Goal: Communication & Community: Answer question/provide support

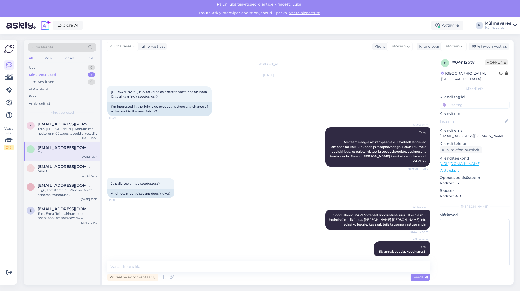
scroll to position [83, 0]
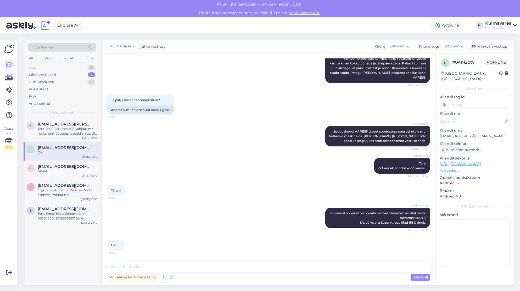
click at [54, 66] on div "Uus 0" at bounding box center [62, 67] width 69 height 7
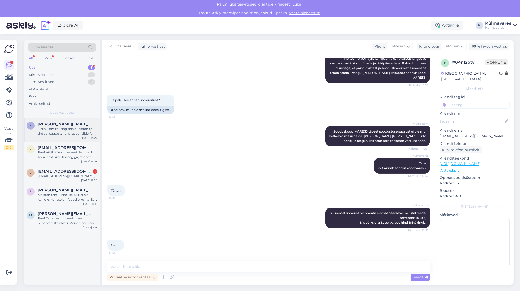
click at [72, 134] on div "Hello, I am routing this question to the colleague who is responsible for this …" at bounding box center [68, 130] width 60 height 9
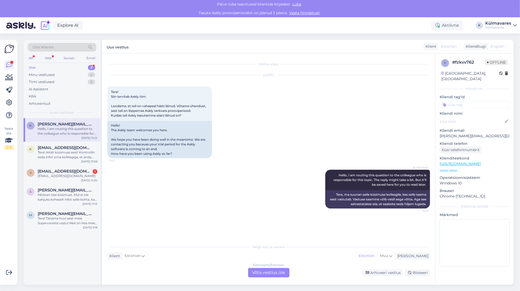
click at [280, 272] on div "Estonian to Estonian Võta vestlus üle" at bounding box center [268, 272] width 41 height 9
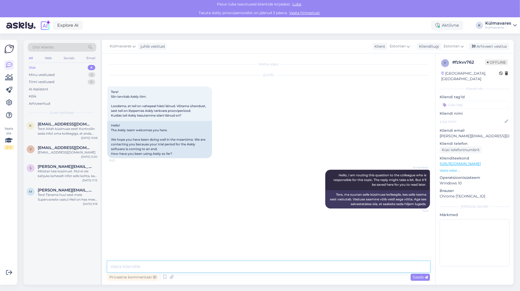
click at [219, 265] on textarea at bounding box center [268, 266] width 322 height 11
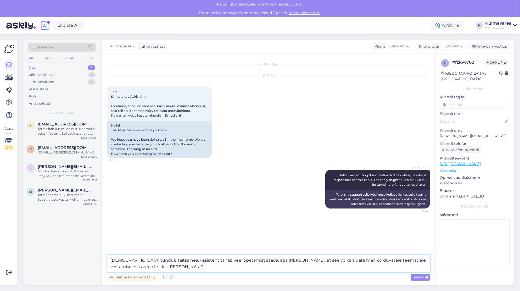
type textarea "[DEMOGRAPHIC_DATA] tundub täitsa hea. Assistent tahab veel õpetamist saada, aga…"
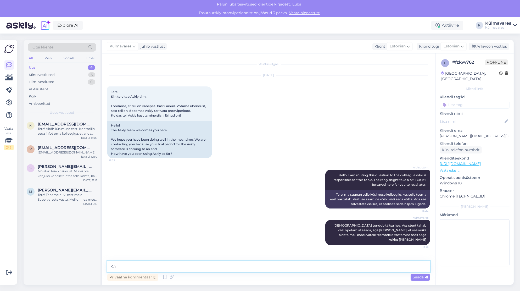
type textarea "K"
type textarea "tarkvara on rohkem meie kliendisuhtlusega tegelenud viimase nädala jooksul. esi…"
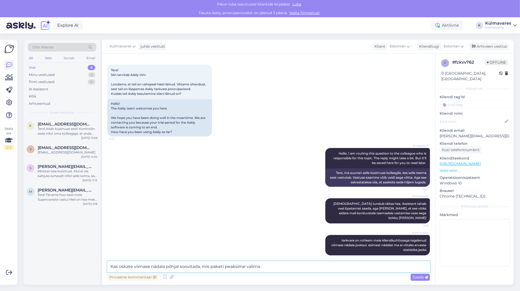
type textarea "Kas oskate viimase nädala põhjal soovitada, mis paketi peaksime valima?"
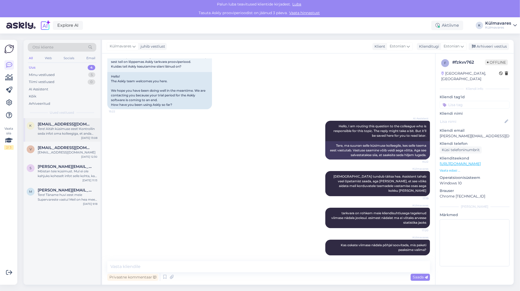
click at [51, 128] on div "Tere! Aitäh küsimuse eest! Kontrollin seda infot oma kolleegiga, et anda teile …" at bounding box center [68, 130] width 60 height 9
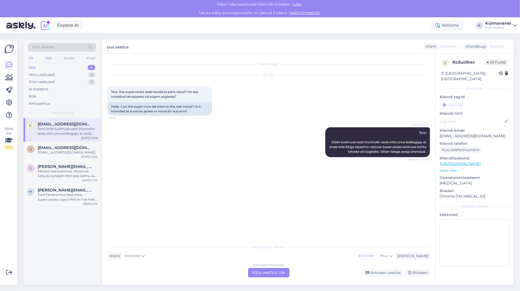
scroll to position [0, 0]
click at [275, 276] on div "Estonian to Estonian Võta vestlus üle" at bounding box center [268, 272] width 41 height 9
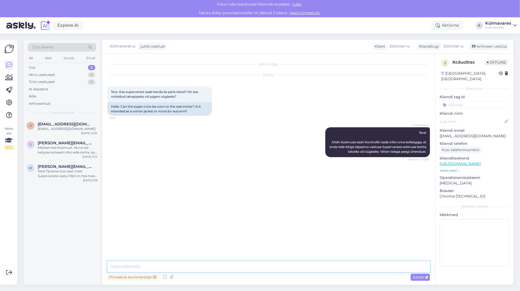
click at [243, 268] on textarea at bounding box center [268, 266] width 322 height 11
type textarea "Tere!"
type textarea "I"
type textarea "Ü"
type textarea "Palju sõltub talvest [PERSON_NAME] külmakartusest"
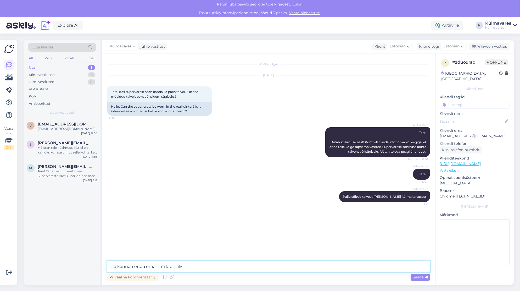
type textarea "ise kannan enda oma tihti [PERSON_NAME]"
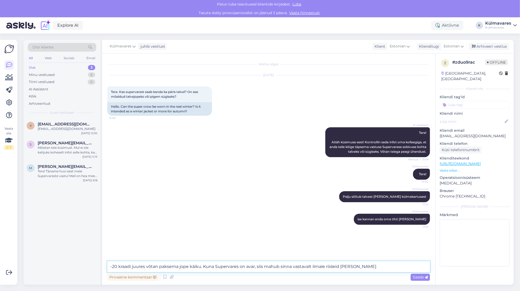
type textarea "-20 kraadi juures võtan paksema jope käiku. Kuna Supervares on avar, siis mahub…"
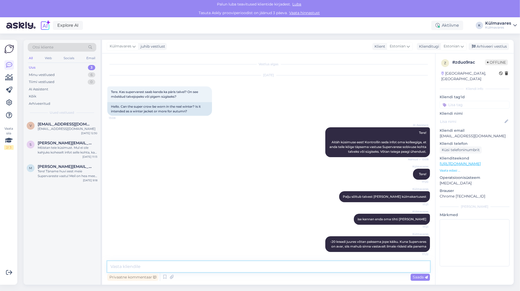
scroll to position [6, 0]
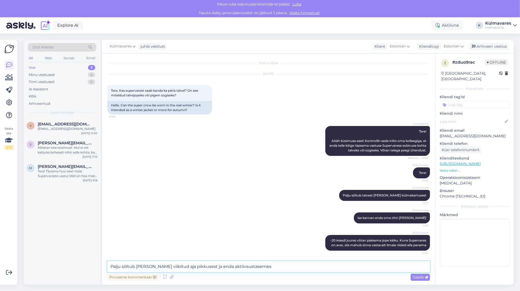
type textarea "Palju sõltub [PERSON_NAME] viibitud aja pikkusest ja enda aktiivsustasemest"
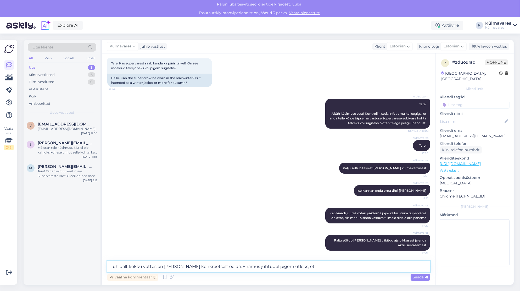
scroll to position [33, 0]
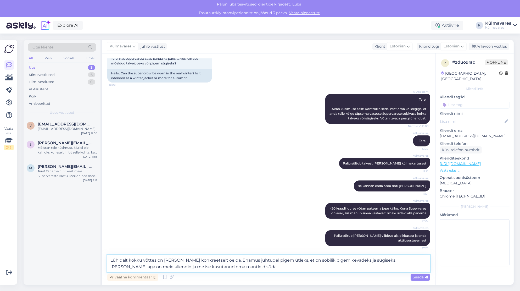
click at [116, 267] on textarea "Lühidalt kokku võttes on [PERSON_NAME] konkreetselt öelda. Enamus juhtudel pige…" at bounding box center [268, 262] width 322 height 17
click at [209, 267] on textarea "Lühidalt kokku võttes on [PERSON_NAME] konkreetselt öelda. Enamus juhtudel pige…" at bounding box center [268, 262] width 322 height 17
click at [215, 260] on textarea "Lühidalt kokku võttes on [PERSON_NAME] konkreetselt öelda. Enamus juhtudel pige…" at bounding box center [268, 262] width 322 height 17
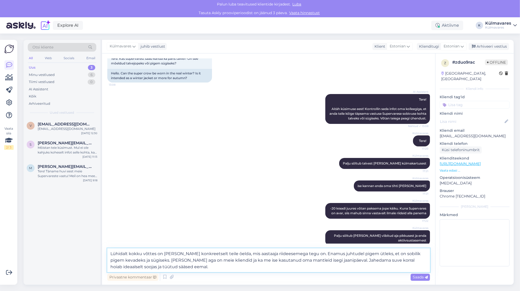
click at [352, 253] on textarea "Lühidalt kokku võttes on [PERSON_NAME] konkreetselt teile öelda, mis aastaaja r…" at bounding box center [268, 260] width 322 height 24
click at [145, 268] on textarea "Lühidalt kokku võttes on [PERSON_NAME] konkreetselt teile öelda, mis aastaaja r…" at bounding box center [268, 260] width 322 height 24
click at [323, 260] on textarea "Lühidalt kokku võttes on [PERSON_NAME] konkreetselt teile öelda, mis aastaaja r…" at bounding box center [268, 260] width 322 height 24
click at [403, 259] on textarea "Lühidalt kokku võttes on [PERSON_NAME] konkreetselt teile öelda, mis aastaaja r…" at bounding box center [268, 260] width 322 height 24
click at [123, 267] on textarea "Lühidalt kokku võttes on [PERSON_NAME] konkreetselt teile öelda, mis aastaaja r…" at bounding box center [268, 260] width 322 height 24
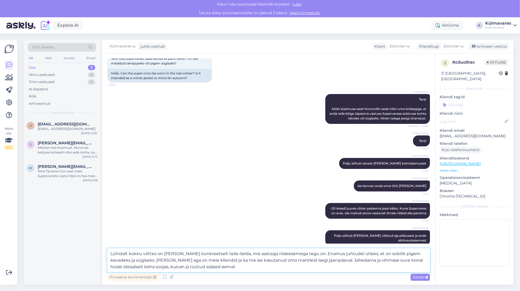
type textarea "Lühidalt kokku võttes on [PERSON_NAME] konkreetselt teile öelda, mis aastaaja r…"
click at [207, 265] on textarea "Lühidalt kokku võttes on [PERSON_NAME] konkreetselt teile öelda, mis aastaaja r…" at bounding box center [268, 260] width 322 height 24
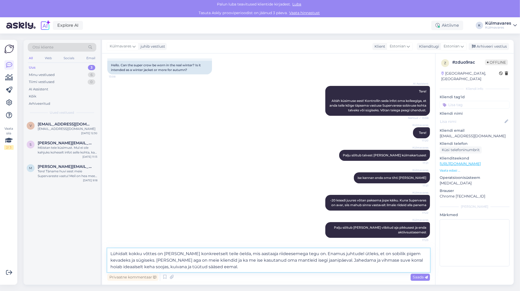
click at [200, 268] on textarea "Lühidalt kokku võttes on [PERSON_NAME] konkreetselt teile öelda, mis aastaaja r…" at bounding box center [268, 260] width 322 height 24
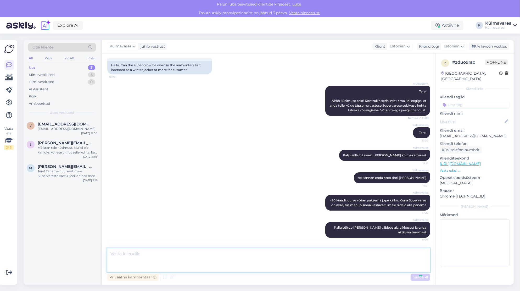
scroll to position [79, 0]
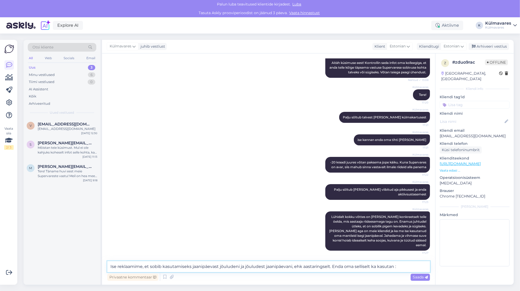
type textarea "Ise reklaamime, et sobib kasutamiseks jaanipäevast jõuludeni ja jõuludest jaani…"
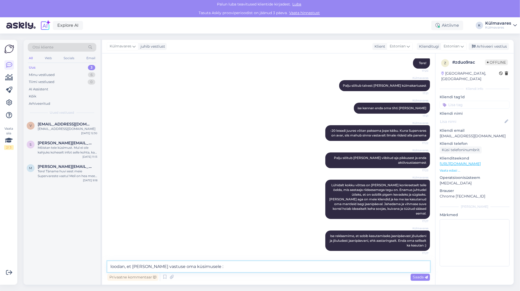
type textarea "loodan, et [PERSON_NAME] vastuse oma küsimusele :)"
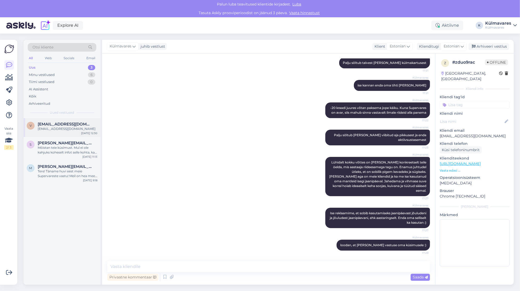
click at [47, 131] on div "v [EMAIL_ADDRESS][DOMAIN_NAME] [EMAIL_ADDRESS][DOMAIN_NAME] [DATE] 12:30" at bounding box center [62, 127] width 77 height 19
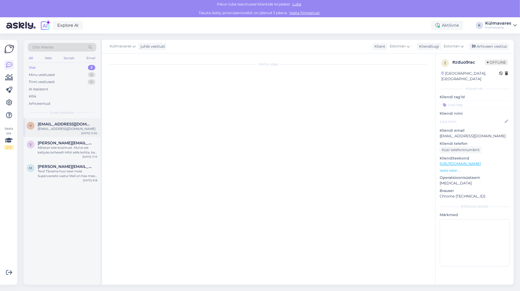
scroll to position [209, 0]
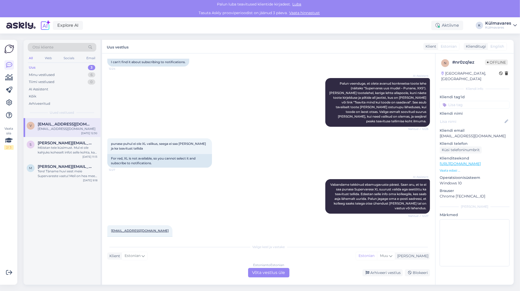
click at [271, 271] on div "Estonian to Estonian Võta vestlus üle" at bounding box center [268, 272] width 41 height 9
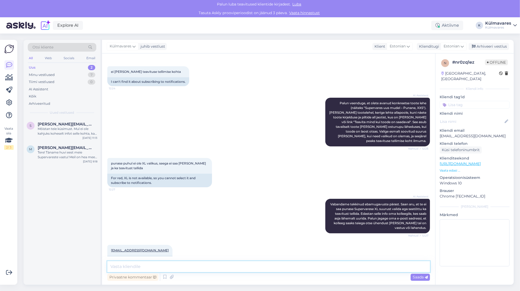
click at [210, 268] on textarea at bounding box center [268, 266] width 322 height 11
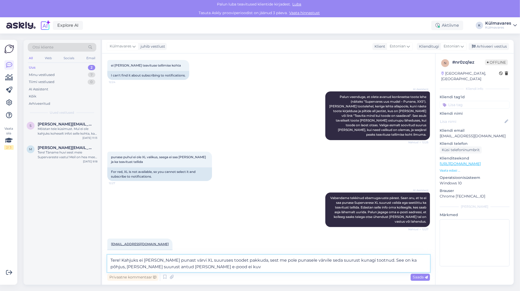
type textarea "Tere! Kahjuks ei [PERSON_NAME] punast värvi XL suuruses toodet pakkuda, sest me…"
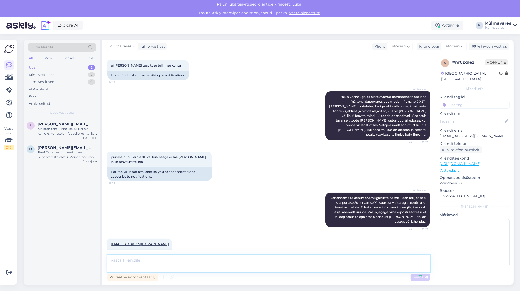
scroll to position [226, 0]
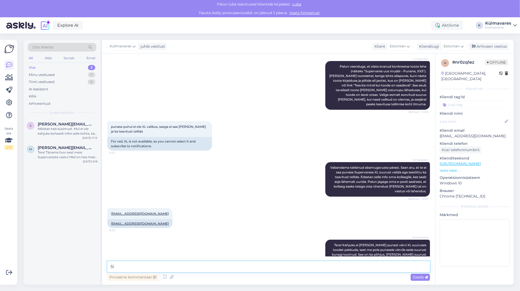
type textarea "S"
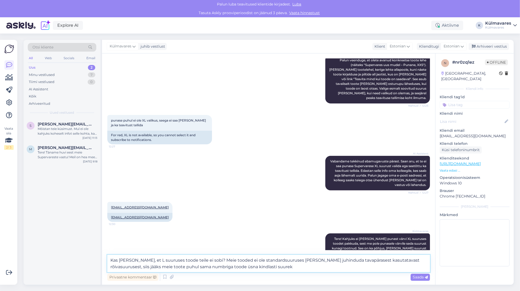
type textarea "Kas [PERSON_NAME], et L suuruses toode teile ei sobi? Meie tooded ei ole standa…"
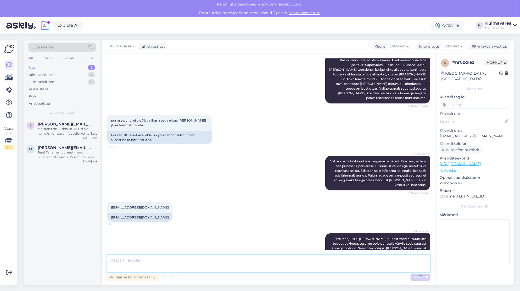
scroll to position [262, 0]
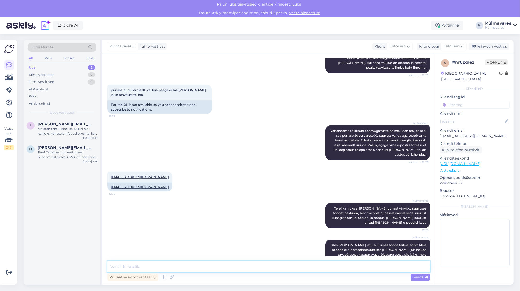
click at [312, 269] on textarea at bounding box center [268, 266] width 322 height 11
type textarea "Kui pikk te [PERSON_NAME] kas tutvusite ka meie suuruste tabeliga? :)"
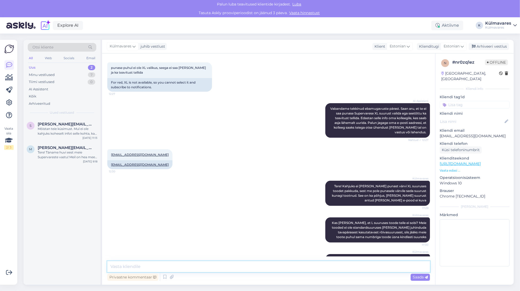
click at [282, 267] on textarea at bounding box center [268, 266] width 322 height 11
type textarea "Suuruste tabel on leitav siit:"
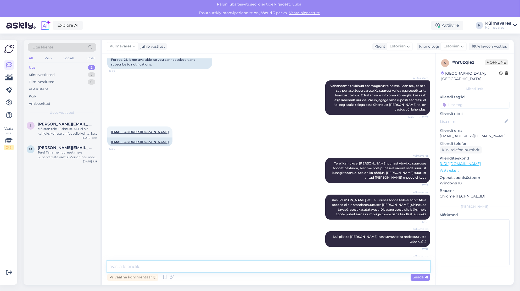
paste textarea "[URL][DOMAIN_NAME]"
type textarea "[URL][DOMAIN_NAME]"
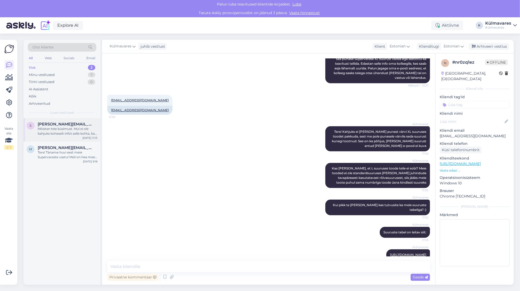
click at [52, 129] on div "Mõistan teie küsimust. Mul ei ole kahjuks koheselt infot selle kohta, kas halli…" at bounding box center [68, 130] width 60 height 9
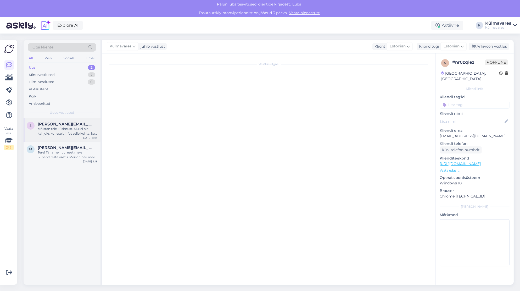
scroll to position [13, 0]
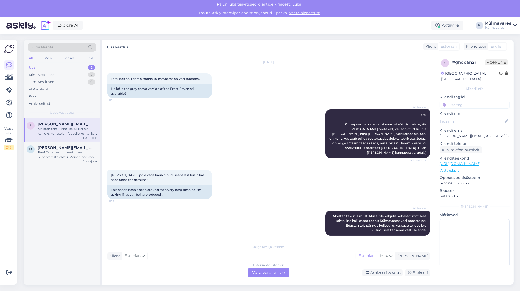
click at [274, 271] on div "Estonian to Estonian Võta vestlus üle" at bounding box center [268, 272] width 41 height 9
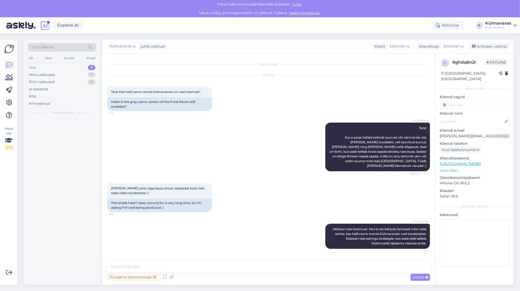
scroll to position [0, 0]
click at [230, 268] on textarea at bounding box center [268, 266] width 322 height 11
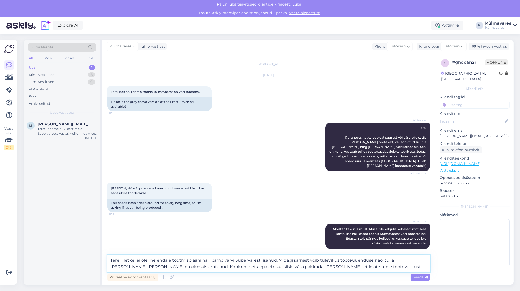
click at [409, 266] on textarea "Tere! Hetkel ei ole me endale tootmisplaani halli camo värvi Supervarest lisanu…" at bounding box center [268, 262] width 322 height 17
click at [293, 266] on textarea "Tere! Hetkel ei ole me endale tootmisplaani halli camo värvi Supervarest lisanu…" at bounding box center [268, 262] width 322 height 17
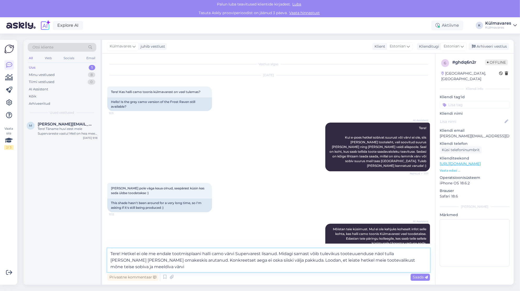
click at [420, 260] on textarea "Tere! Hetkel ei ole me endale tootmisplaani halli camo värvi Supervarest lisanu…" at bounding box center [268, 260] width 322 height 24
type textarea "Tere! Hetkel ei ole me endale tootmisplaani halli camo värvi Supervarest lisanu…"
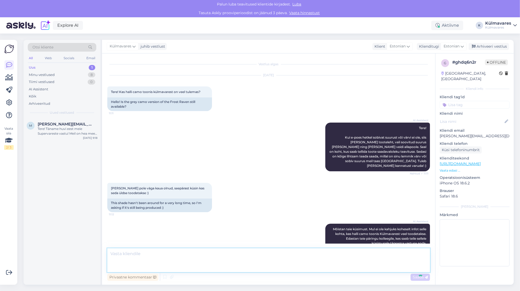
scroll to position [39, 0]
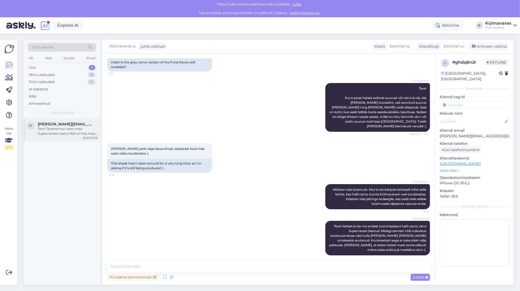
click at [36, 125] on div "m [PERSON_NAME][EMAIL_ADDRESS][PERSON_NAME][DOMAIN_NAME] Tere! Täname huvi eest…" at bounding box center [62, 129] width 71 height 14
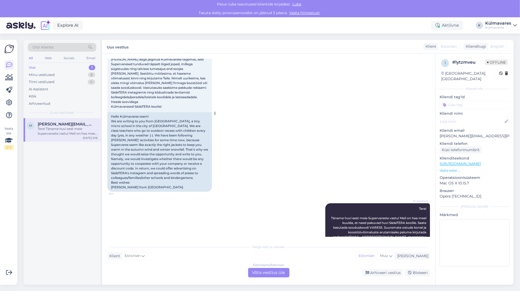
scroll to position [51, 0]
click at [381, 272] on div "Arhiveeri vestlus" at bounding box center [382, 272] width 40 height 7
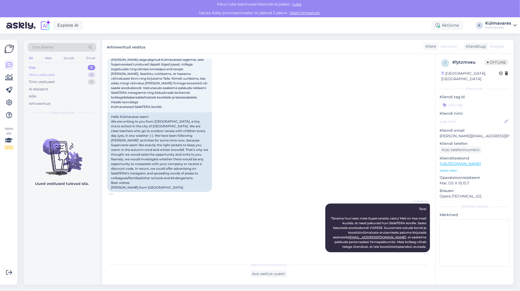
click at [39, 73] on div "Minu vestlused" at bounding box center [42, 74] width 26 height 5
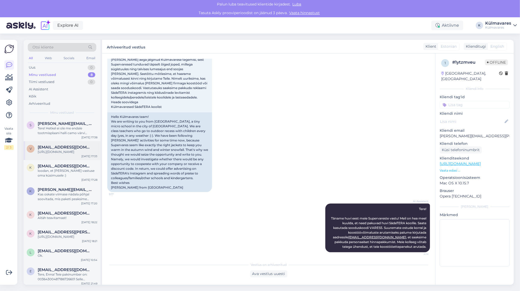
scroll to position [0, 0]
click at [54, 138] on div "s [PERSON_NAME][EMAIL_ADDRESS][DOMAIN_NAME] Tere! Hetkel ei ole me endale tootm…" at bounding box center [62, 130] width 77 height 24
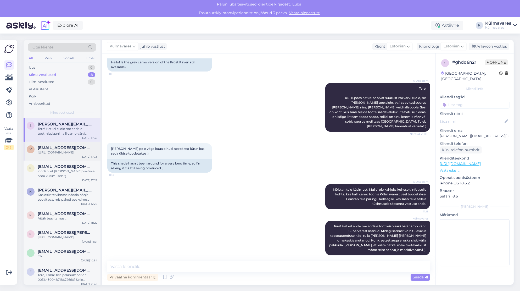
click at [63, 155] on div "[URL][DOMAIN_NAME]" at bounding box center [68, 152] width 60 height 5
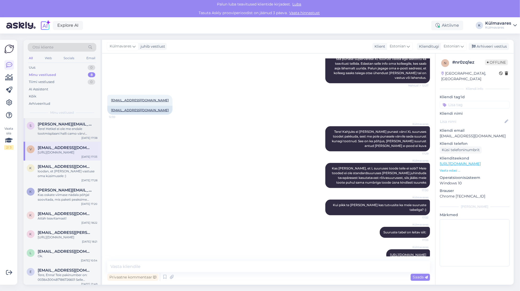
click at [52, 132] on div "Tere! Hetkel ei ole me endale tootmisplaani halli camo värvi Supervarest lisanu…" at bounding box center [68, 130] width 60 height 9
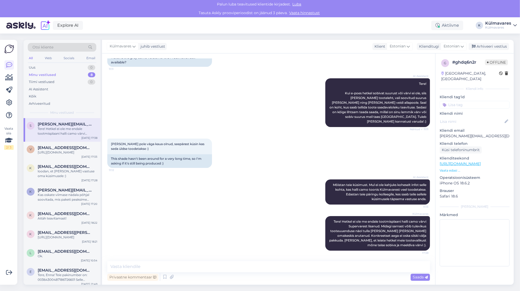
scroll to position [39, 0]
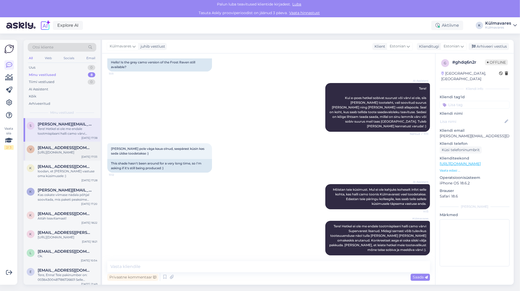
click at [58, 155] on div "[URL][DOMAIN_NAME]" at bounding box center [68, 152] width 60 height 5
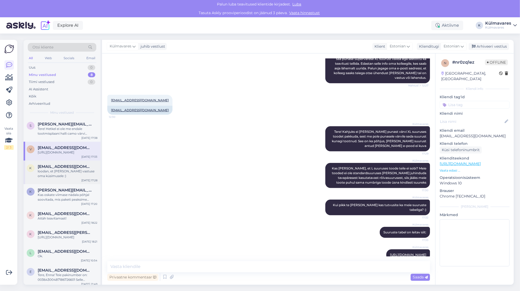
click at [63, 176] on div "loodan, et [PERSON_NAME] vastuse oma küsimusele :)" at bounding box center [68, 173] width 60 height 9
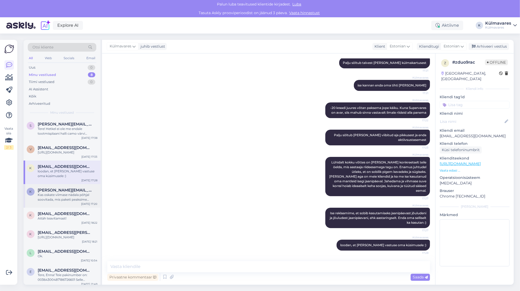
click at [70, 192] on div "[PERSON_NAME][EMAIL_ADDRESS][DOMAIN_NAME]" at bounding box center [68, 190] width 60 height 5
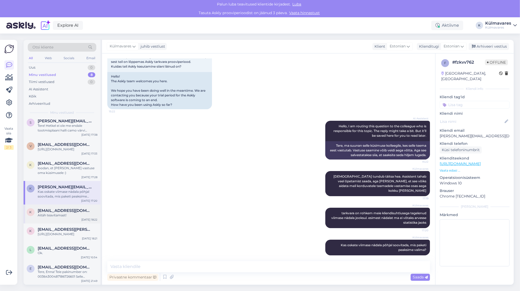
scroll to position [12, 0]
click at [67, 213] on div "Aitäh teavitamast!" at bounding box center [68, 215] width 60 height 5
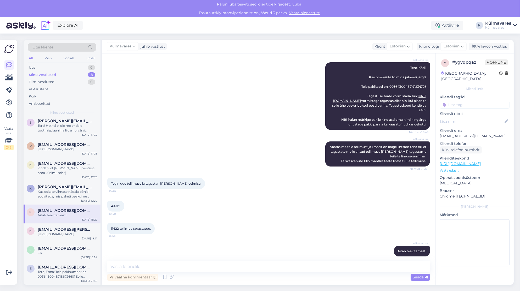
scroll to position [322, 0]
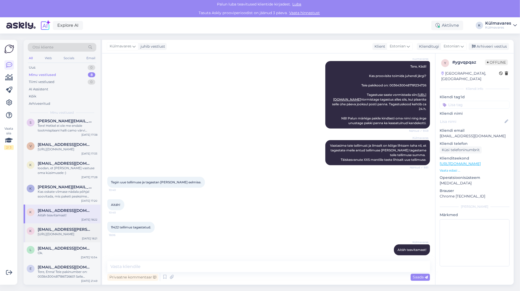
click at [64, 231] on div "[URL][DOMAIN_NAME]" at bounding box center [68, 233] width 60 height 5
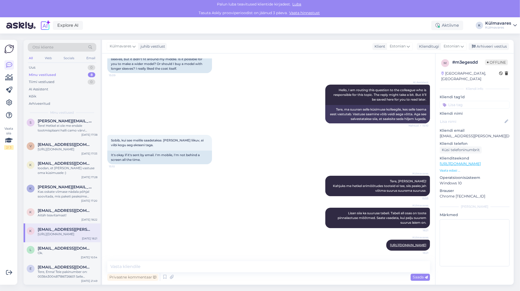
scroll to position [12, 0]
click at [62, 261] on div "e [EMAIL_ADDRESS][DOMAIN_NAME] Tere, Enna! Teie pakinumber on: 0036430048718672…" at bounding box center [62, 273] width 77 height 24
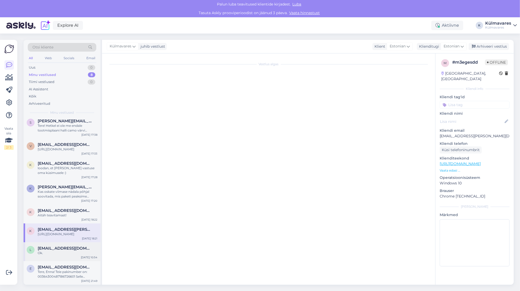
scroll to position [12, 0]
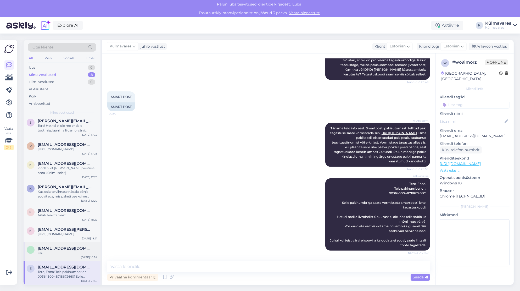
click at [62, 256] on div "L [EMAIL_ADDRESS][DOMAIN_NAME] Ok. [DATE] 10:54" at bounding box center [62, 251] width 77 height 19
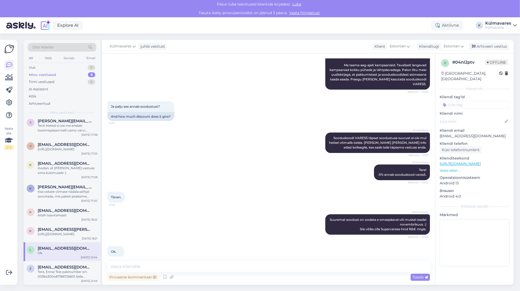
scroll to position [83, 0]
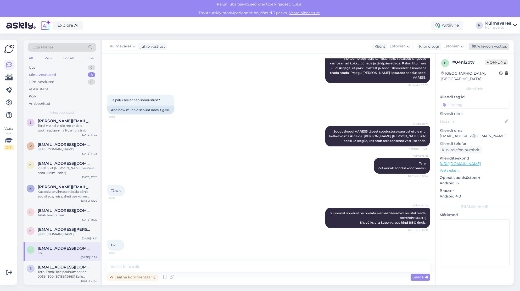
click at [497, 46] on div "Arhiveeri vestlus" at bounding box center [488, 46] width 40 height 7
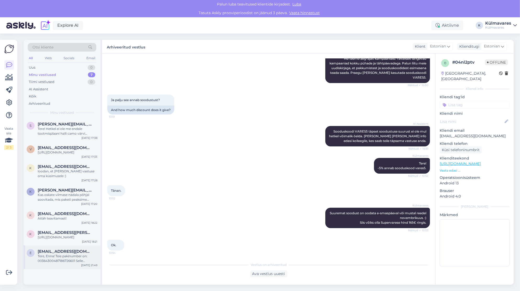
click at [74, 263] on div "Tere, Enna! Teie pakinumber on: 00364300487186726601 Selle pakinumbriga saate v…" at bounding box center [68, 257] width 60 height 9
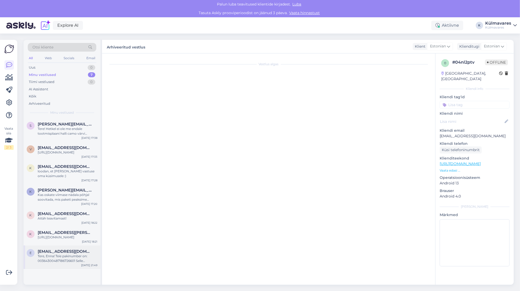
scroll to position [270, 0]
